Goal: Find specific page/section: Find specific page/section

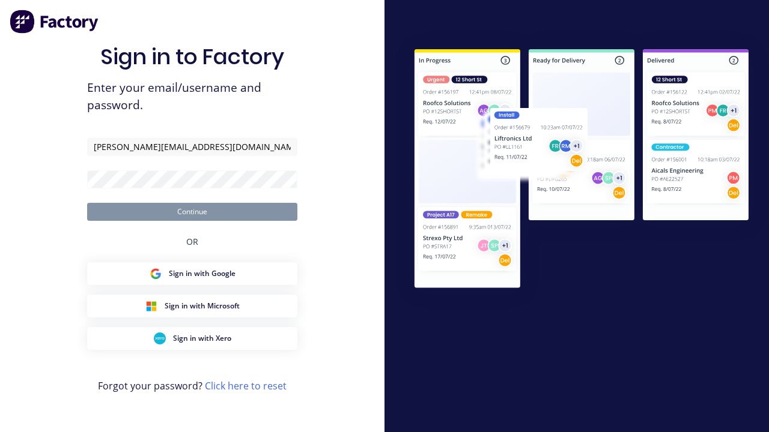
type input "[PERSON_NAME][EMAIL_ADDRESS][DOMAIN_NAME]"
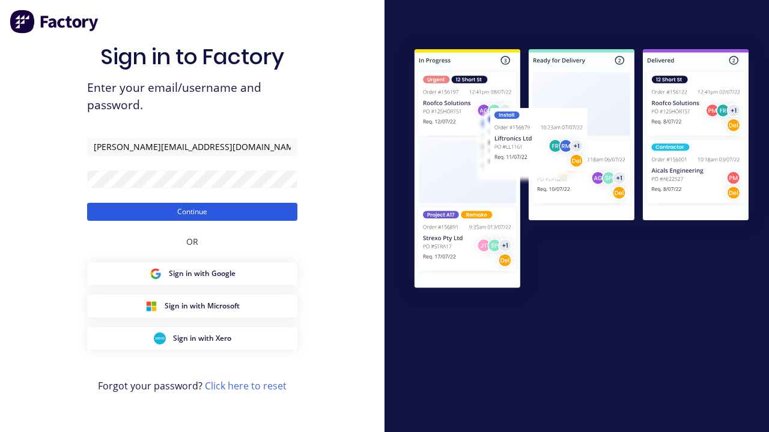
click at [192, 211] on button "Continue" at bounding box center [192, 212] width 210 height 18
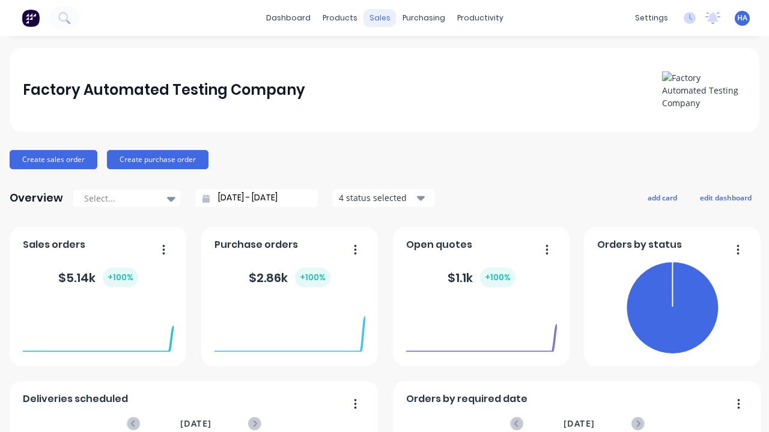
click at [380, 18] on div "sales" at bounding box center [379, 18] width 33 height 18
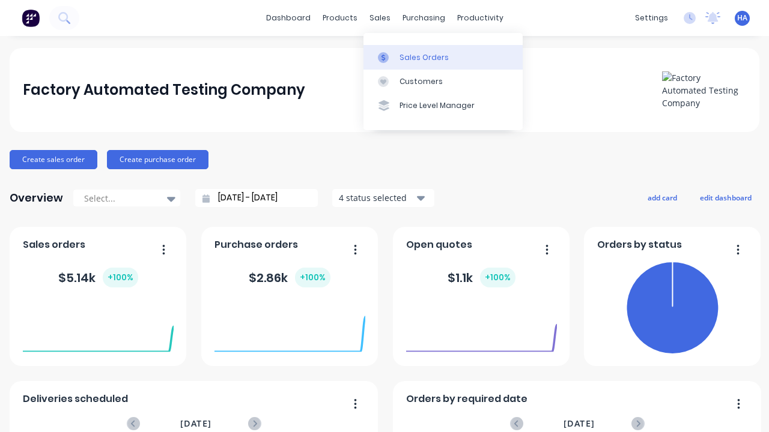
click at [443, 57] on div "Sales Orders" at bounding box center [423, 57] width 49 height 11
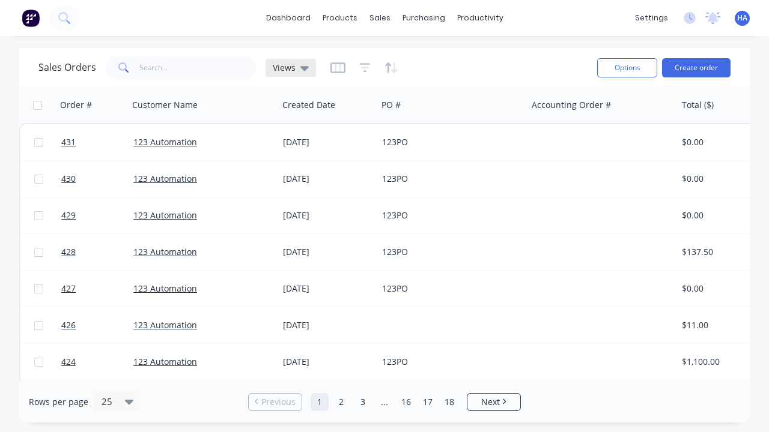
click at [304, 68] on icon at bounding box center [304, 68] width 8 height 5
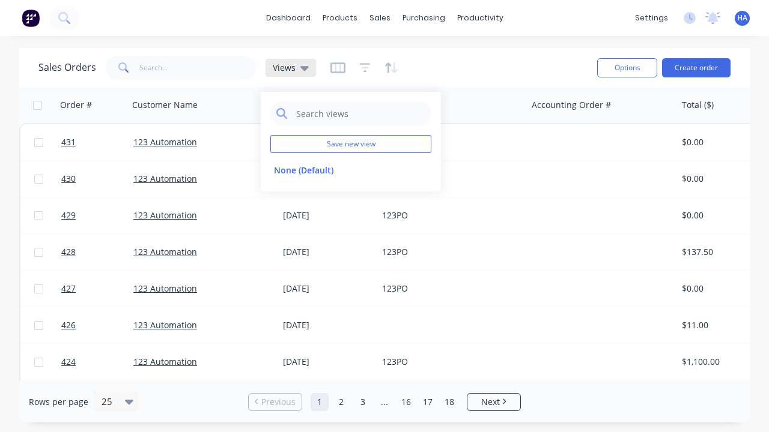
click at [304, 68] on icon at bounding box center [304, 68] width 8 height 5
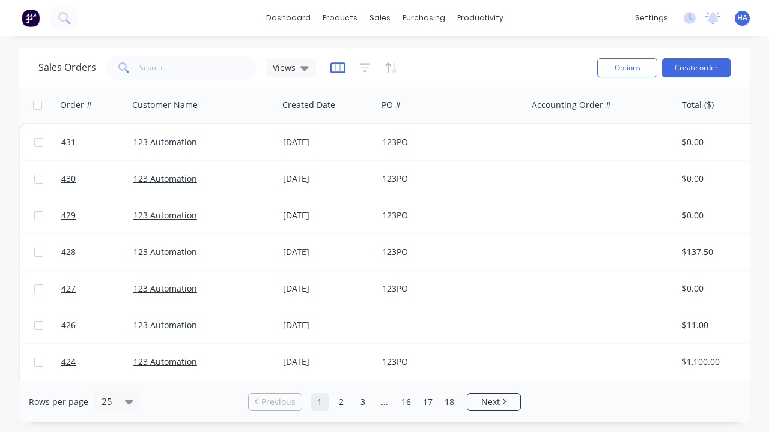
click at [338, 67] on icon "button" at bounding box center [337, 68] width 15 height 12
